Goal: Book appointment/travel/reservation

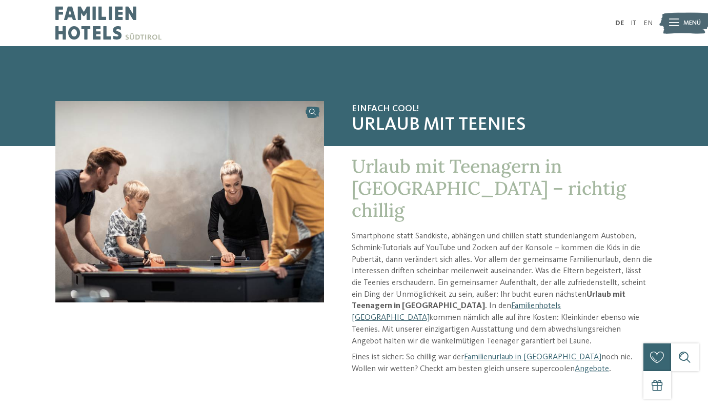
click at [462, 302] on link "Familienhotels [GEOGRAPHIC_DATA]" at bounding box center [456, 312] width 209 height 20
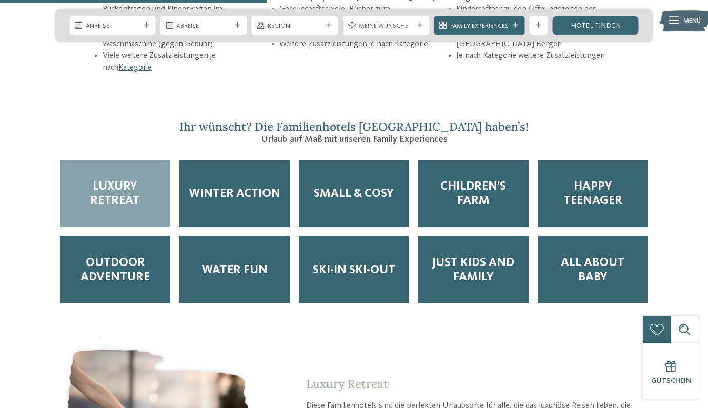
scroll to position [1583, 0]
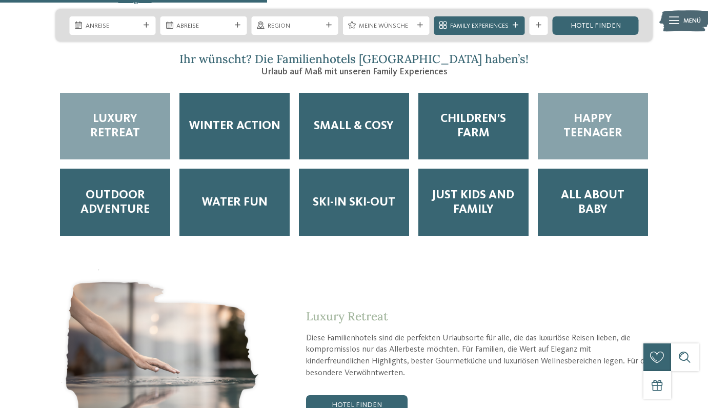
click at [617, 112] on span "Happy Teenager" at bounding box center [593, 126] width 92 height 29
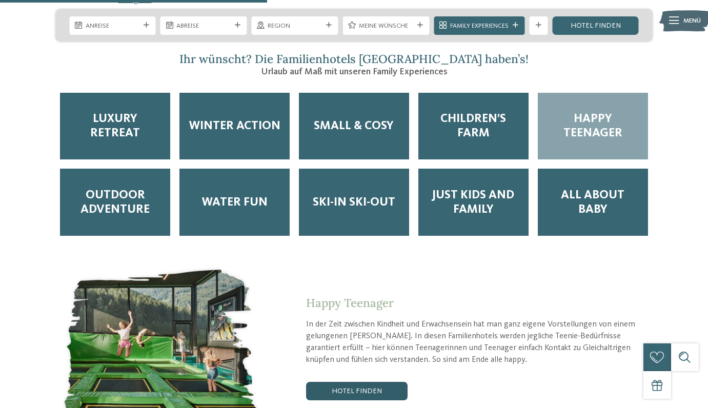
click at [351, 382] on link "Hotel finden" at bounding box center [357, 391] width 102 height 18
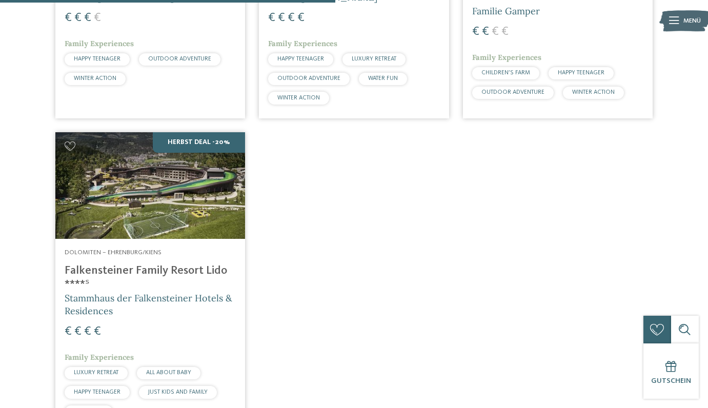
scroll to position [516, 0]
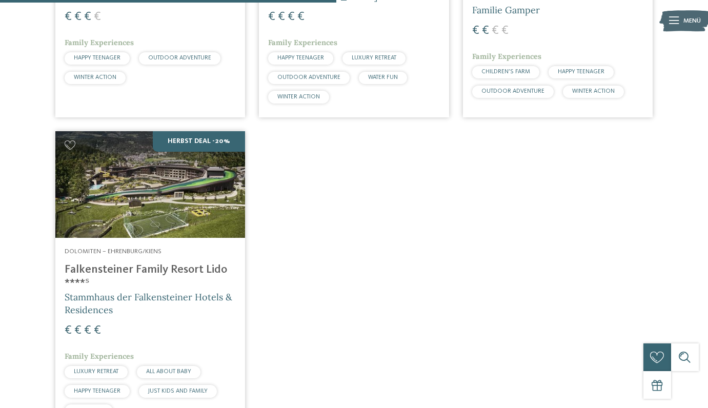
click at [136, 194] on img at bounding box center [150, 184] width 190 height 107
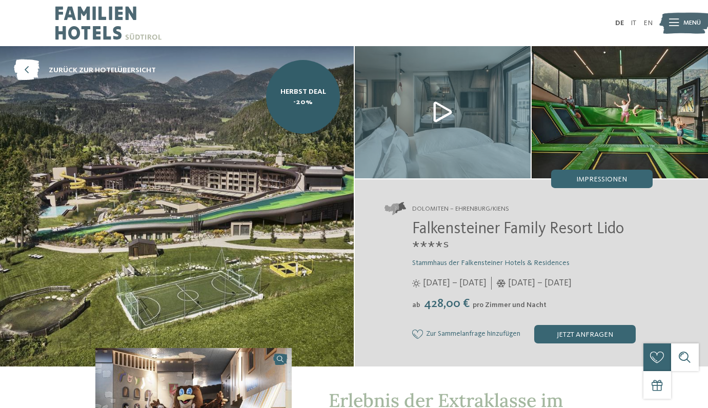
click at [245, 167] on img at bounding box center [177, 206] width 354 height 320
click at [436, 118] on img at bounding box center [443, 112] width 176 height 132
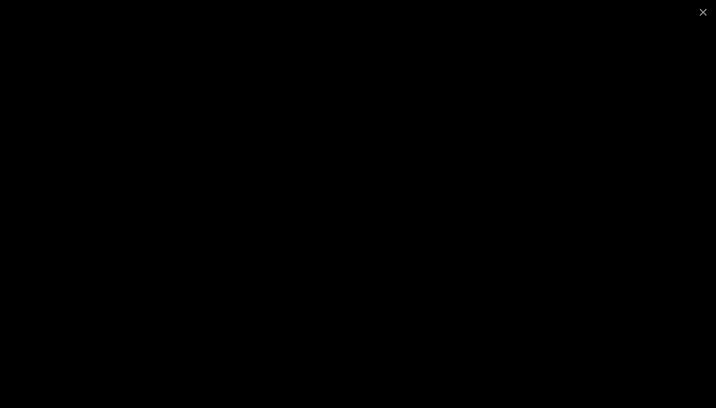
click at [600, 78] on div at bounding box center [358, 204] width 716 height 408
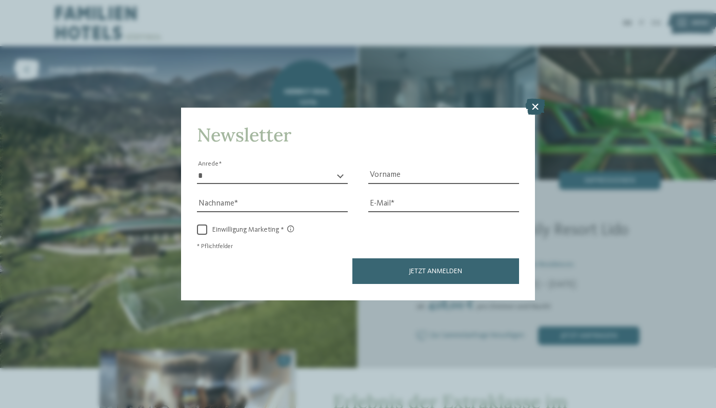
click at [535, 108] on icon at bounding box center [535, 107] width 20 height 16
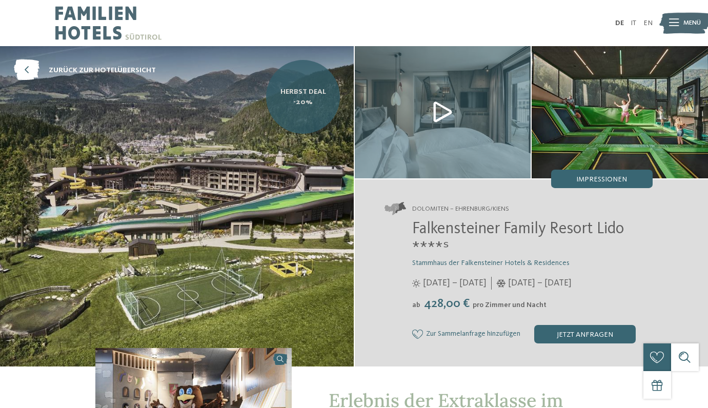
click at [304, 101] on span "Herbst Deal -20%" at bounding box center [303, 97] width 60 height 21
